Goal: Task Accomplishment & Management: Manage account settings

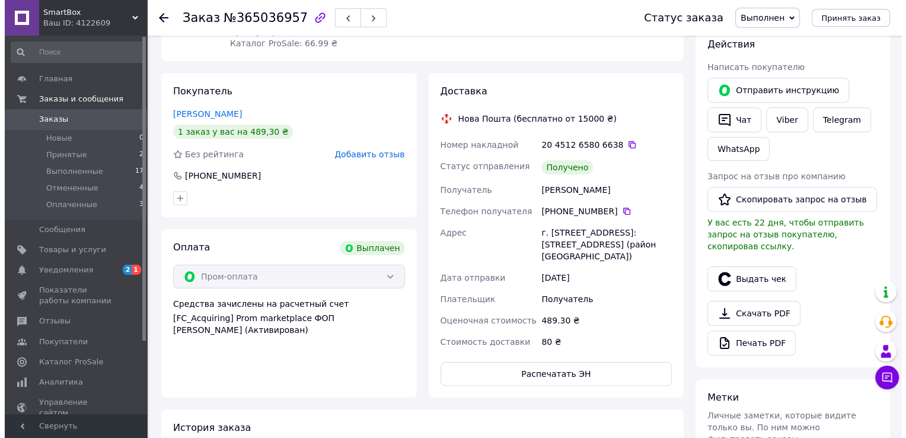
scroll to position [180, 0]
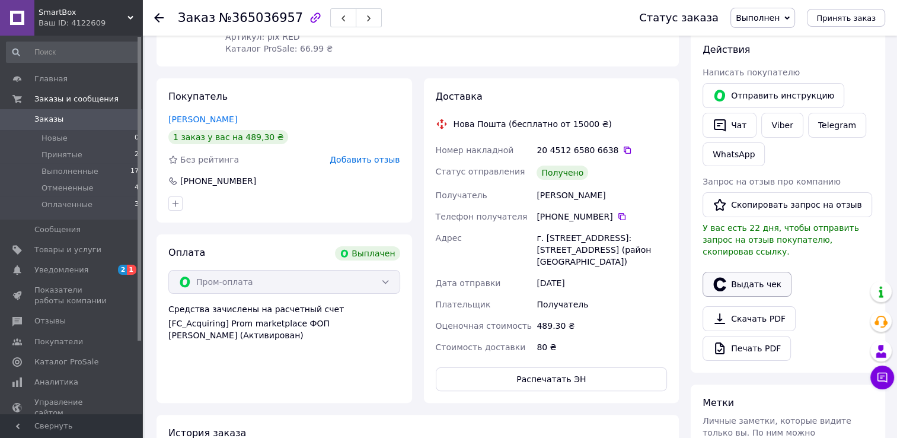
click at [747, 272] on button "Выдать чек" at bounding box center [747, 284] width 89 height 25
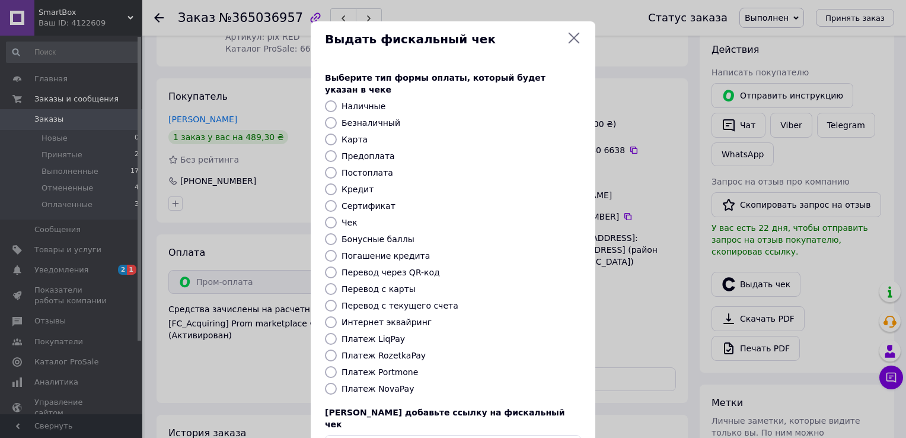
click at [423, 349] on div "Платеж RozetkaPay" at bounding box center [461, 355] width 244 height 12
click at [394, 350] on label "Платеж RozetkaPay" at bounding box center [383, 354] width 84 height 9
click at [337, 349] on input "Платеж RozetkaPay" at bounding box center [331, 355] width 12 height 12
radio input "true"
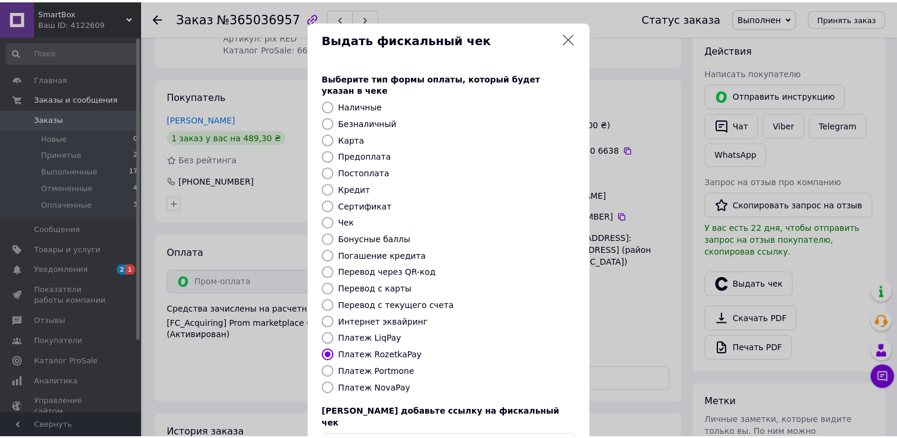
scroll to position [71, 0]
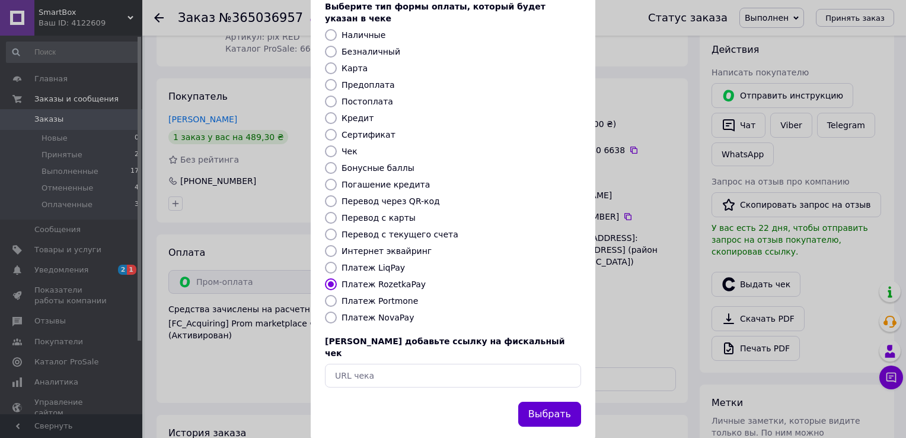
click at [556, 401] on button "Выбрать" at bounding box center [549, 413] width 63 height 25
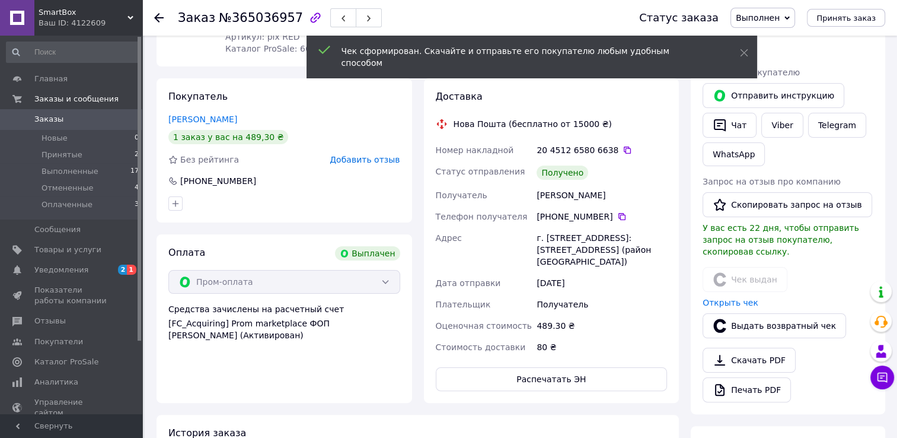
click at [153, 17] on div "Заказ №365036957 Статус заказа Выполнен Принят Отменен Оплаченный Принять заказ" at bounding box center [519, 18] width 755 height 36
click at [157, 16] on use at bounding box center [158, 17] width 9 height 9
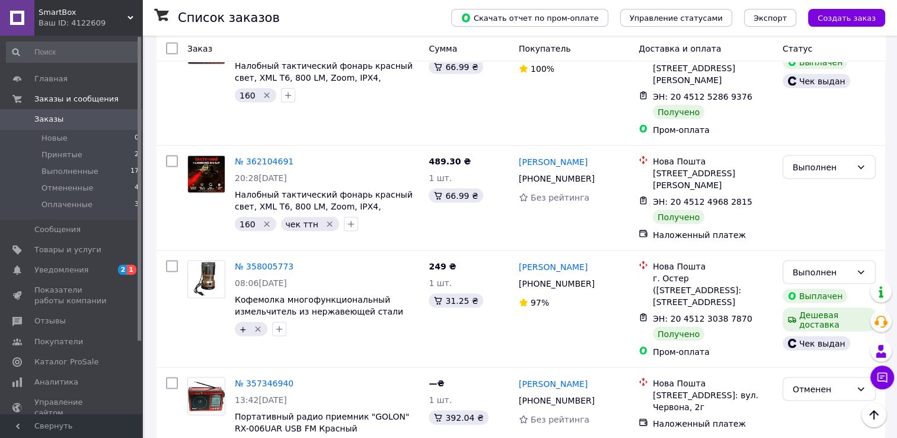
scroll to position [2389, 0]
click at [114, 19] on div "Ваш ID: 4122609" at bounding box center [91, 23] width 104 height 11
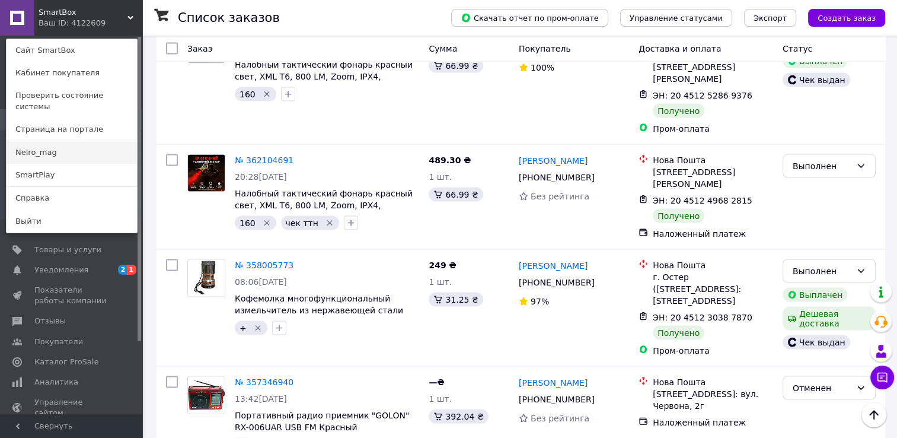
click at [63, 142] on link "Neiro_mag" at bounding box center [72, 152] width 130 height 23
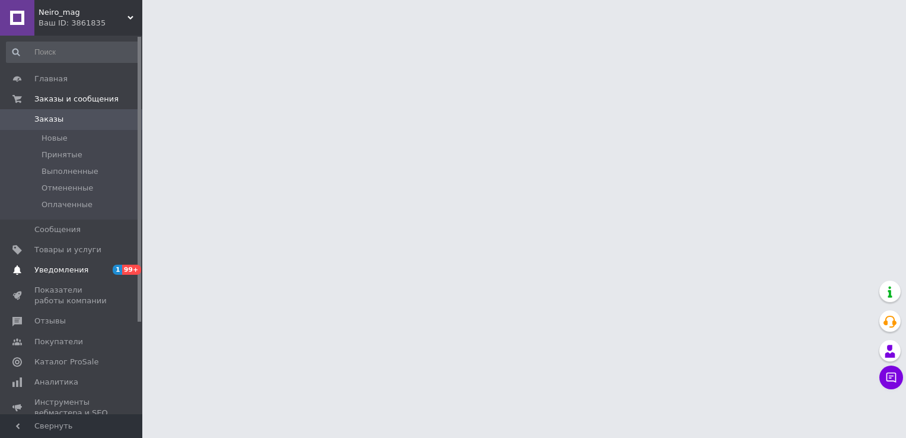
click at [59, 266] on span "Уведомления" at bounding box center [61, 269] width 54 height 11
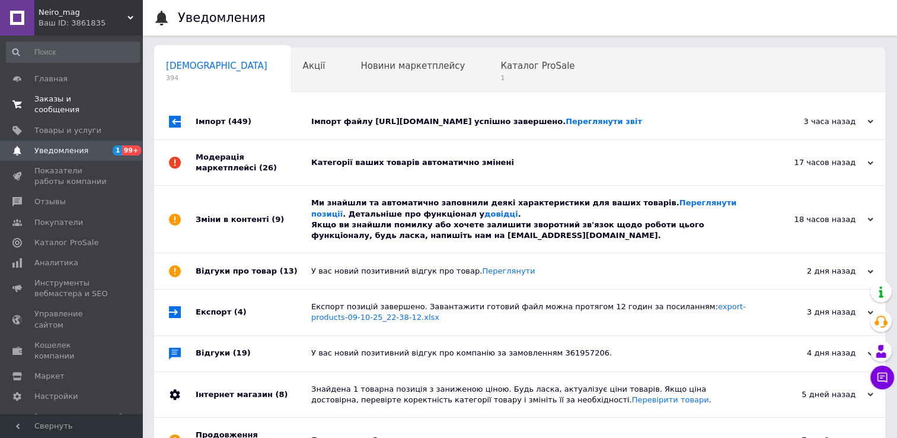
click at [66, 101] on span "Заказы и сообщения" at bounding box center [71, 104] width 75 height 21
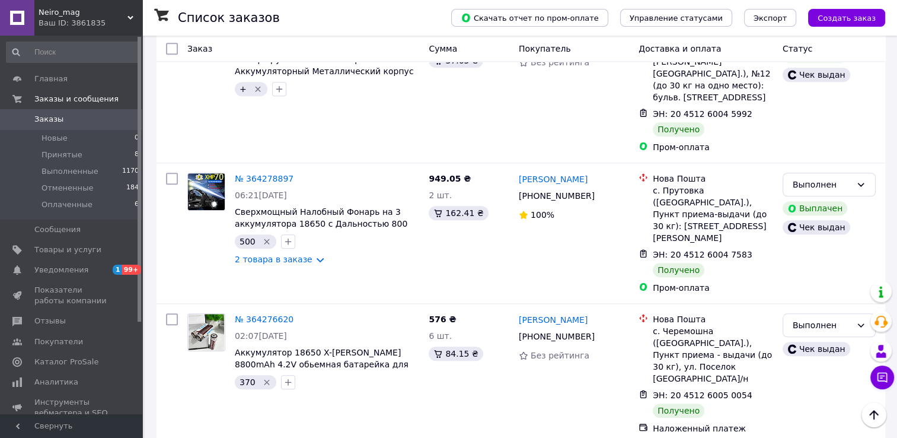
scroll to position [5627, 0]
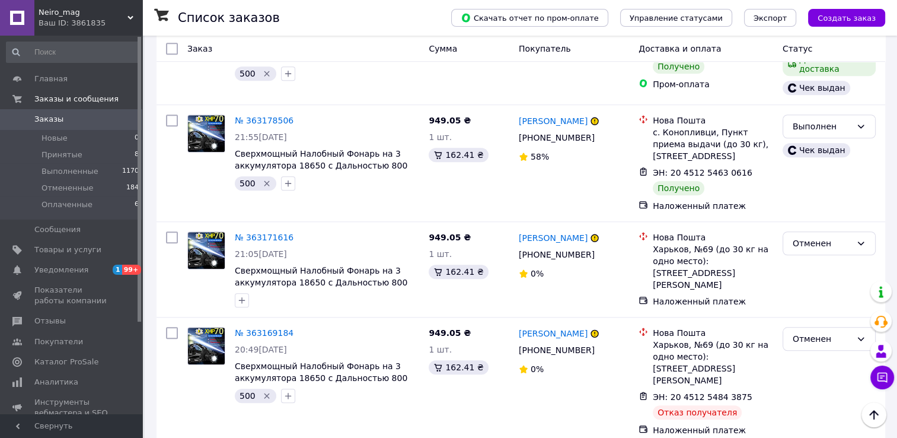
scroll to position [5477, 0]
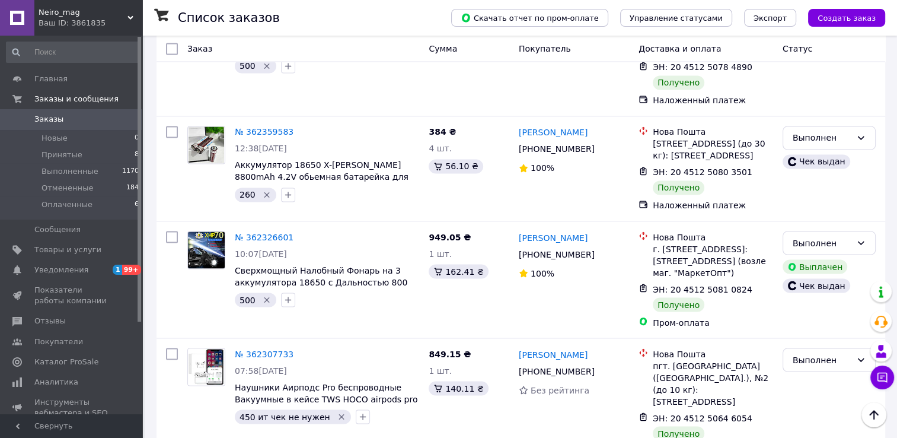
scroll to position [2012, 0]
click at [47, 152] on span "Принятые" at bounding box center [61, 154] width 41 height 11
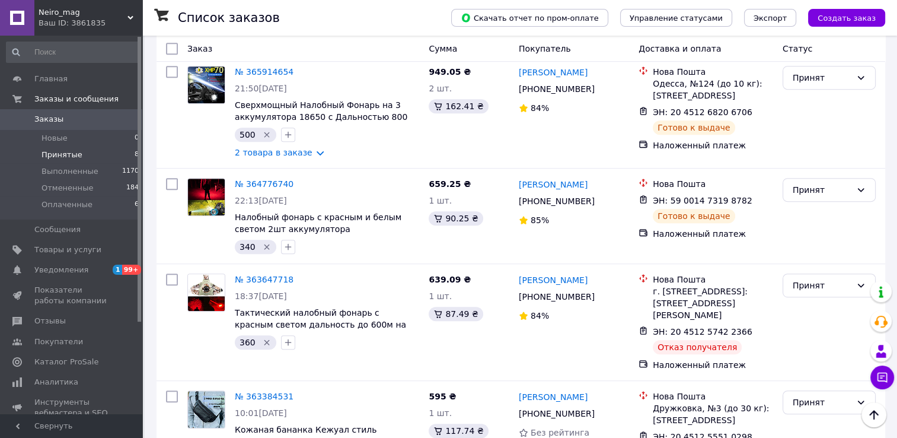
scroll to position [612, 0]
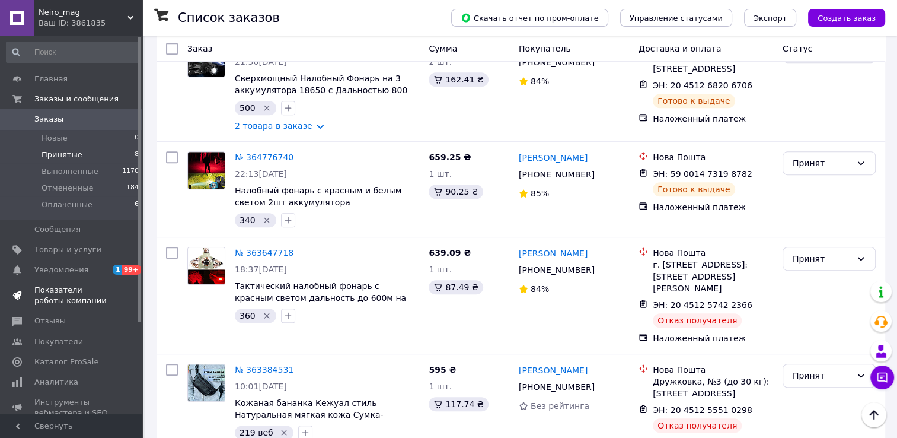
click at [107, 282] on link "Показатели работы компании" at bounding box center [73, 295] width 146 height 31
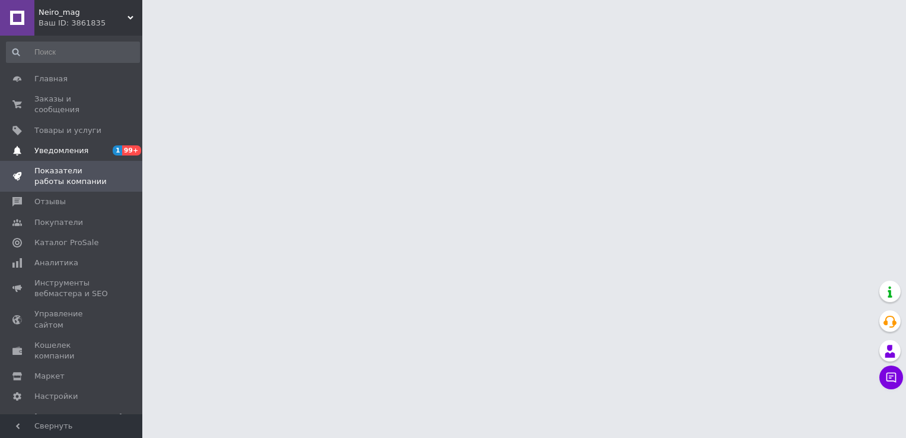
click at [93, 145] on span "Уведомления" at bounding box center [71, 150] width 75 height 11
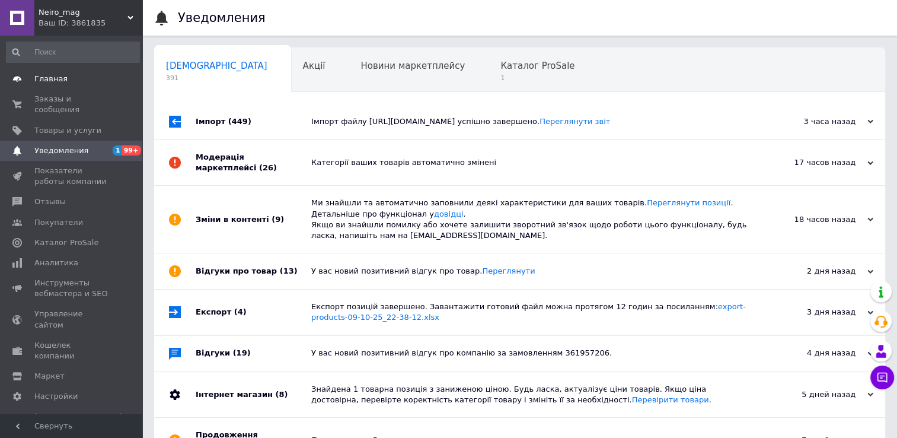
click at [75, 75] on span "Главная" at bounding box center [71, 79] width 75 height 11
